Goal: Find contact information: Find contact information

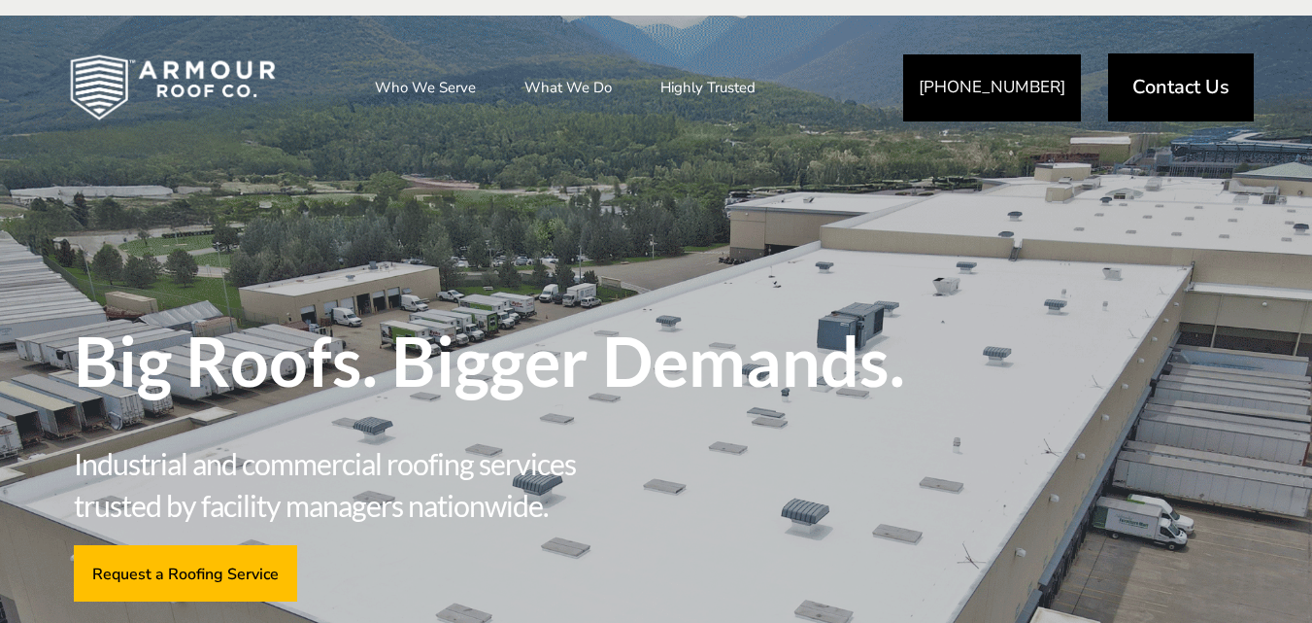
click at [764, 170] on div "Big Roofs. Bigger Demands. Industrial and commercial roofing services trusted b…" at bounding box center [657, 388] width 1166 height 496
click at [1147, 81] on span "Contact Us" at bounding box center [1181, 86] width 97 height 19
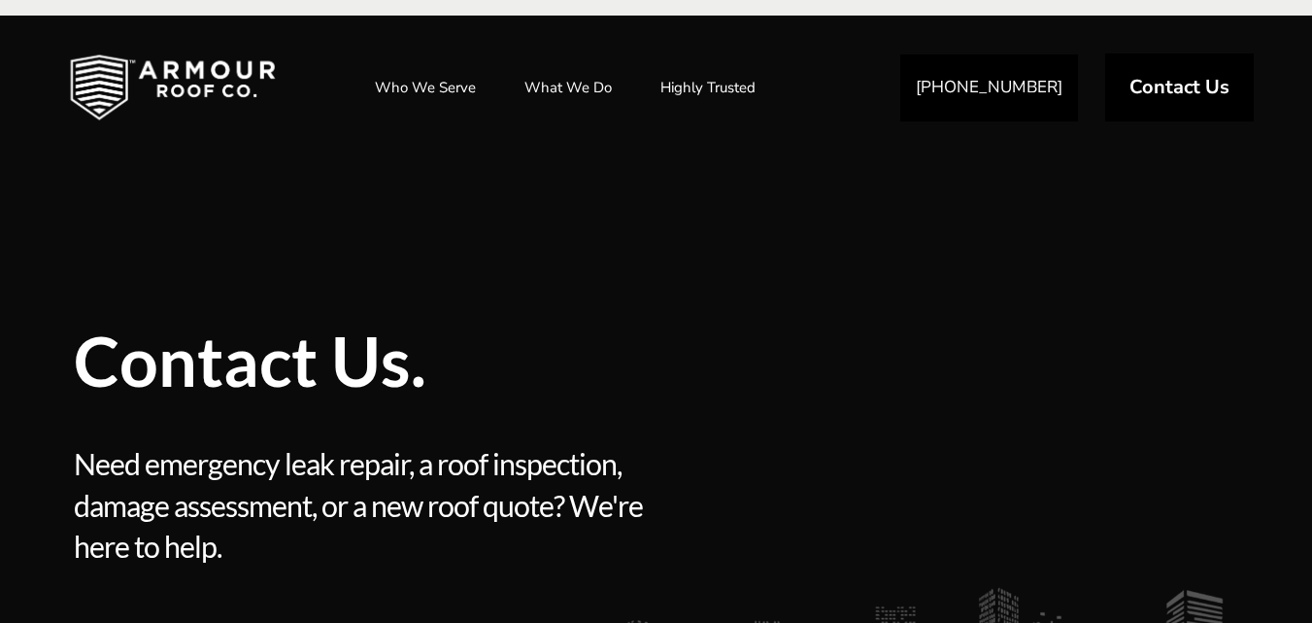
drag, startPoint x: 521, startPoint y: 184, endPoint x: 547, endPoint y: 113, distance: 75.6
click at [520, 183] on div "Contact Us. Contact Us. Need emergency leak repair, a roof inspection, damage a…" at bounding box center [506, 416] width 865 height 552
click at [1187, 82] on span "Contact Us" at bounding box center [1180, 86] width 100 height 19
click at [756, 169] on div "Contact Us. Contact Us. Need emergency leak repair, a roof inspection, damage a…" at bounding box center [506, 416] width 865 height 552
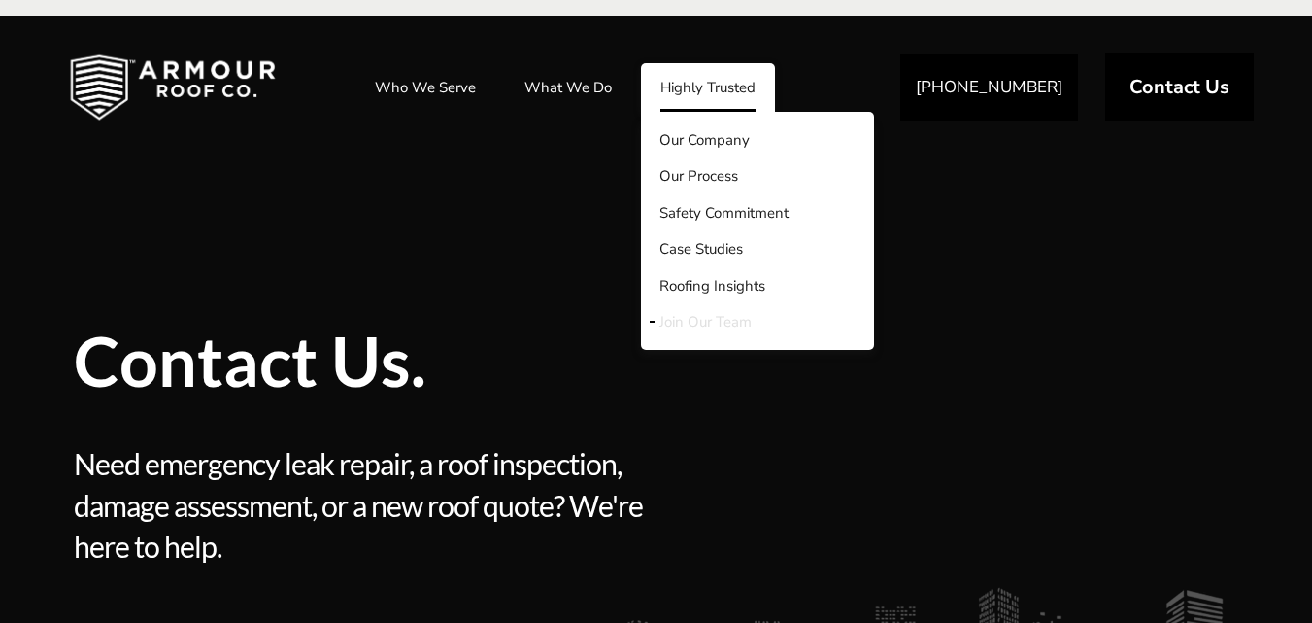
click at [740, 311] on link "Join Our Team" at bounding box center [757, 322] width 233 height 37
